Goal: Task Accomplishment & Management: Manage account settings

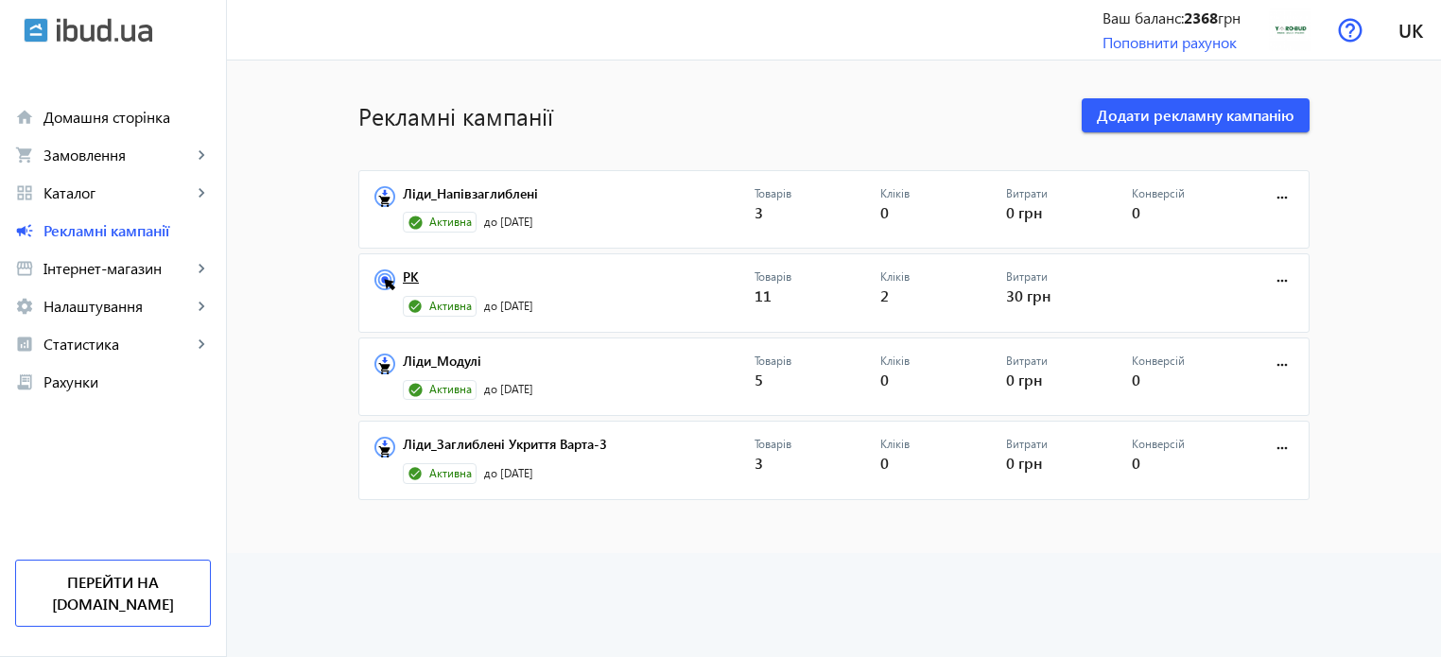
click at [404, 279] on link "РК" at bounding box center [579, 282] width 352 height 26
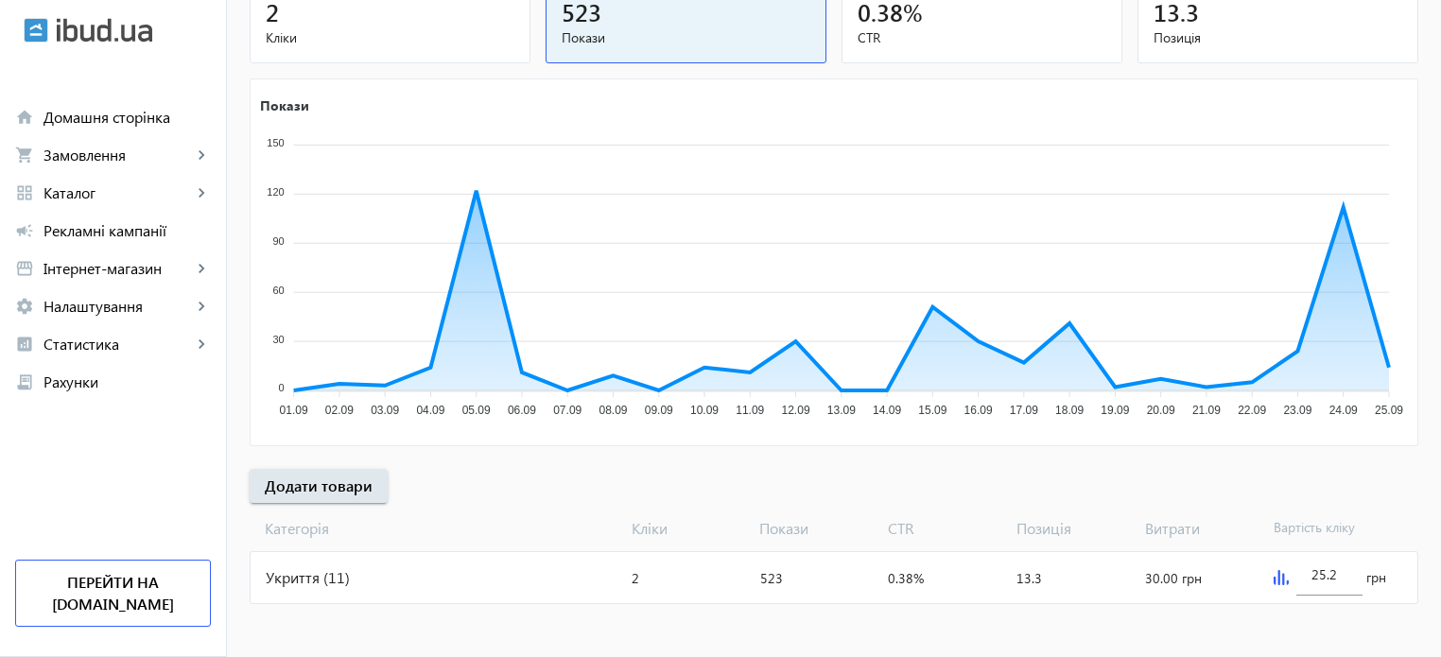
scroll to position [256, 0]
click at [1316, 566] on input "25.2" at bounding box center [1329, 572] width 36 height 18
click at [1274, 577] on img at bounding box center [1280, 575] width 15 height 15
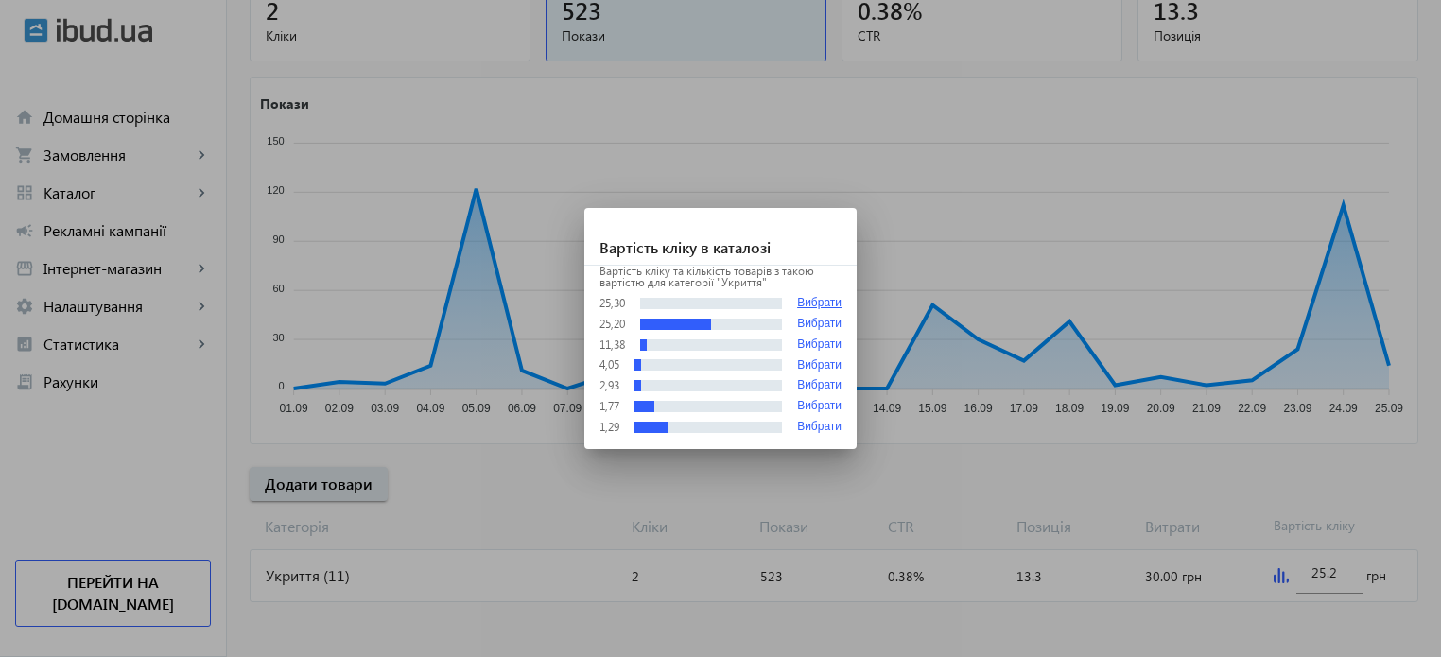
click at [826, 300] on button "Вибрати" at bounding box center [819, 303] width 44 height 14
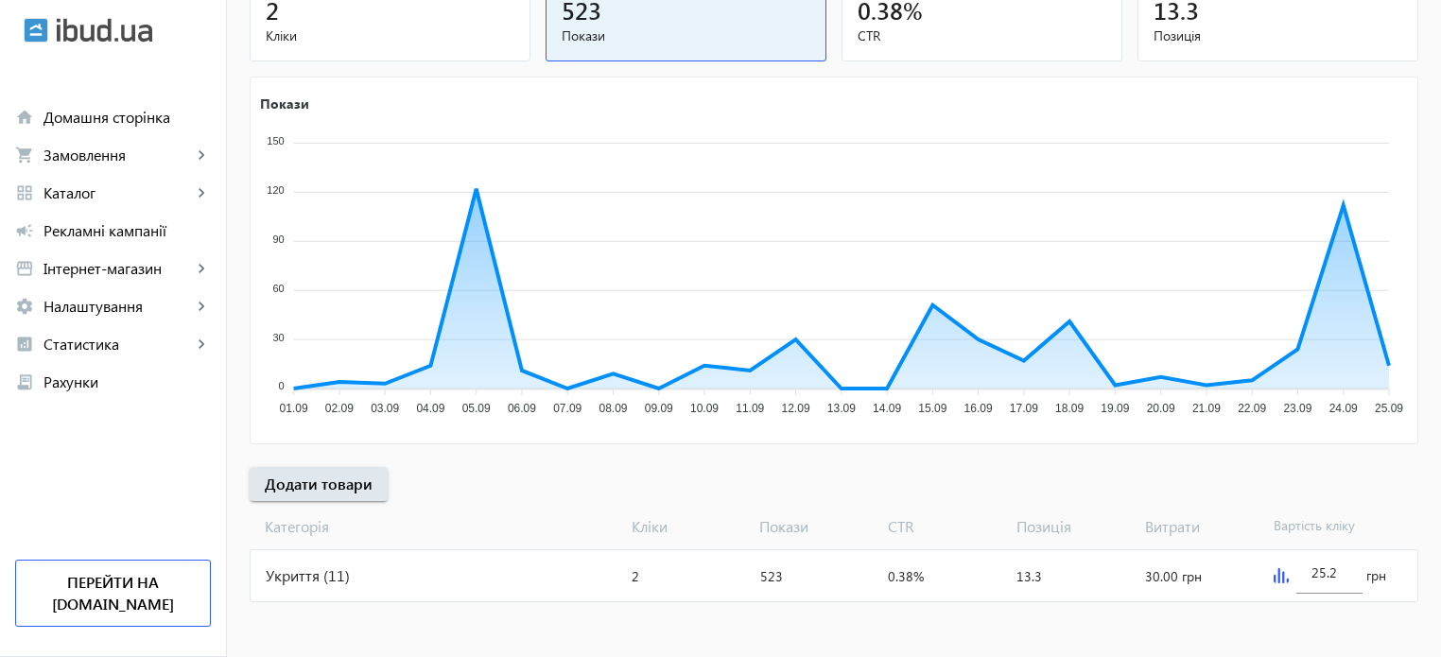
type input "25.3"
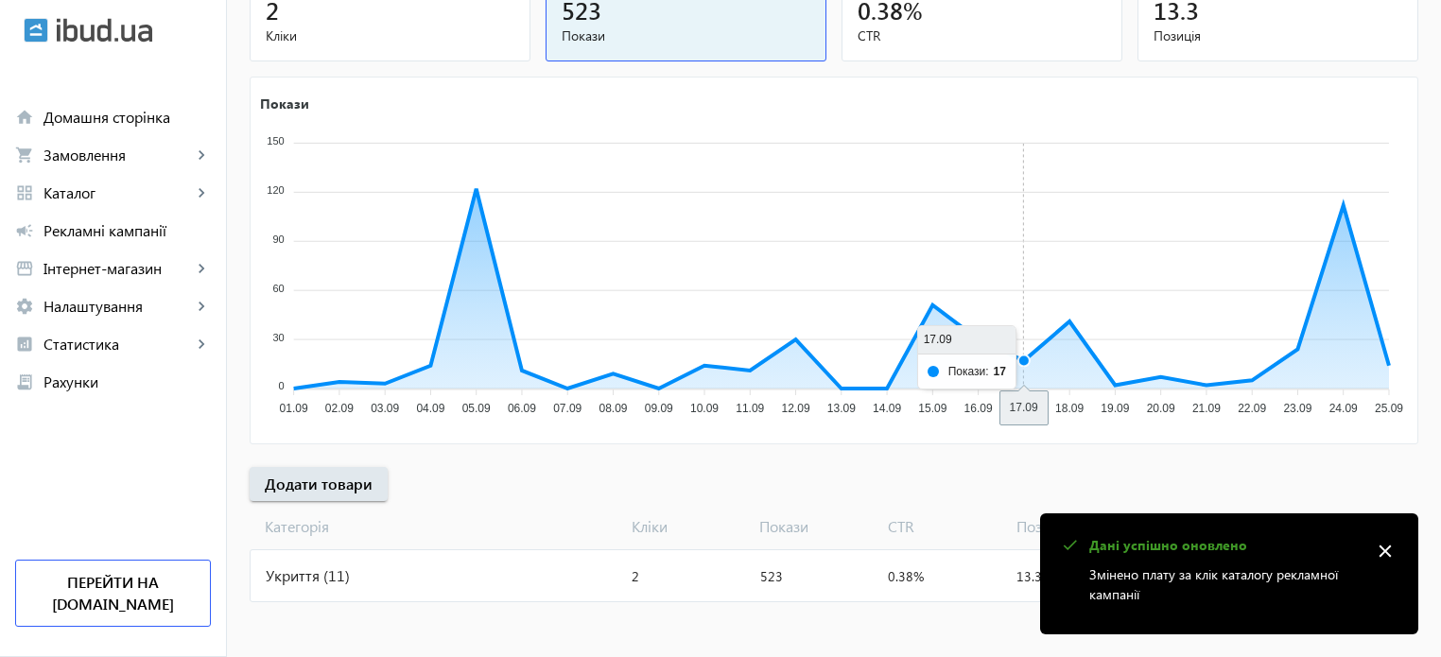
click at [1005, 147] on icon "Покази 150 150 120 120 90 90 60 60 30 30 0 0 01.09 01.09 02.09 02.09 03.09 03.0…" at bounding box center [832, 258] width 1163 height 331
